Goal: Task Accomplishment & Management: Manage account settings

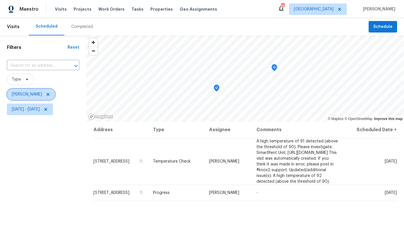
click at [30, 96] on span "[PERSON_NAME]" at bounding box center [27, 94] width 30 height 6
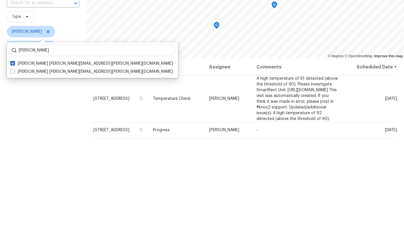
type input "[PERSON_NAME]"
click at [45, 131] on label "[PERSON_NAME] [PERSON_NAME][EMAIL_ADDRESS][PERSON_NAME][DOMAIN_NAME]" at bounding box center [91, 134] width 162 height 6
click at [14, 131] on input "[PERSON_NAME] [PERSON_NAME][EMAIL_ADDRESS][PERSON_NAME][DOMAIN_NAME]" at bounding box center [12, 133] width 4 height 4
checkbox input "true"
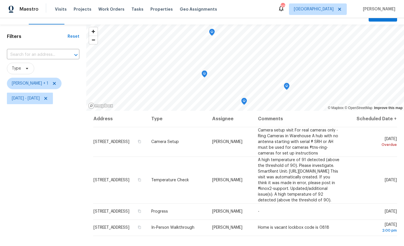
scroll to position [9, 0]
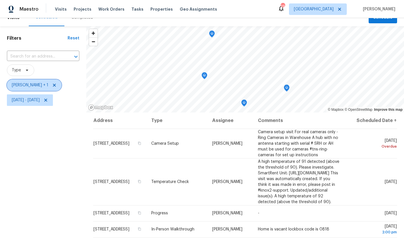
click at [35, 87] on span "[PERSON_NAME] + 1" at bounding box center [30, 85] width 36 height 6
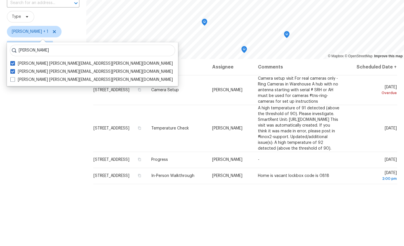
type input "[PERSON_NAME]"
click at [71, 130] on label "[PERSON_NAME] [PERSON_NAME][EMAIL_ADDRESS][PERSON_NAME][DOMAIN_NAME]" at bounding box center [91, 133] width 162 height 6
click at [14, 130] on input "[PERSON_NAME] [PERSON_NAME][EMAIL_ADDRESS][PERSON_NAME][DOMAIN_NAME]" at bounding box center [12, 132] width 4 height 4
checkbox input "true"
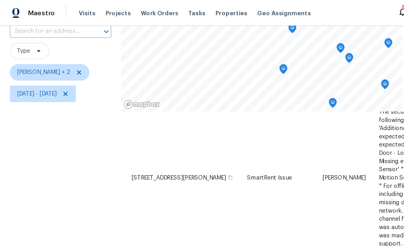
scroll to position [201, 0]
